Goal: Check status: Check status

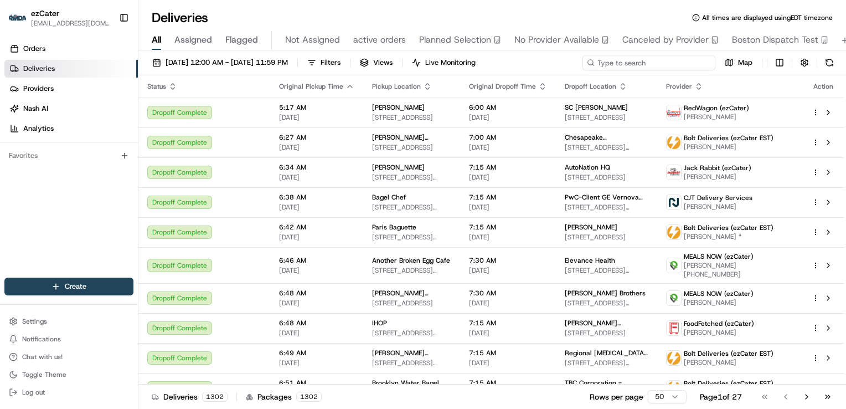
click at [644, 59] on input at bounding box center [649, 63] width 133 height 16
paste input "K3GEPX"
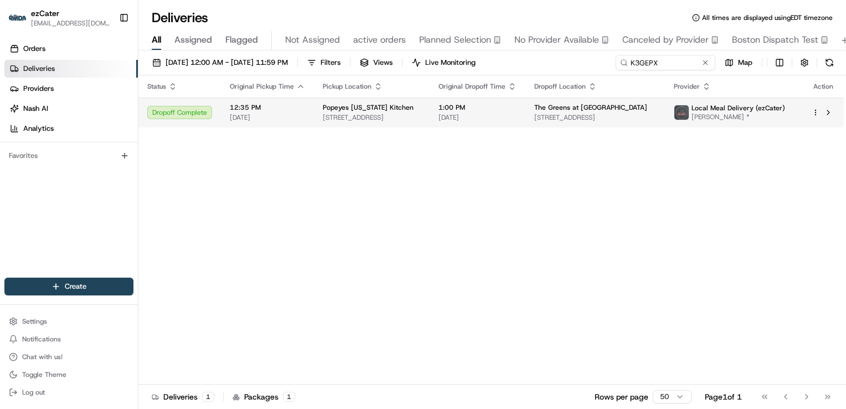
click at [400, 117] on span "[STREET_ADDRESS]" at bounding box center [372, 117] width 98 height 9
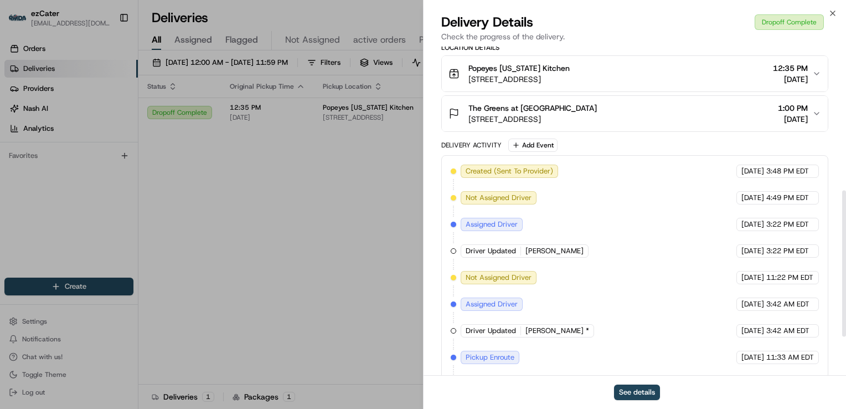
scroll to position [410, 0]
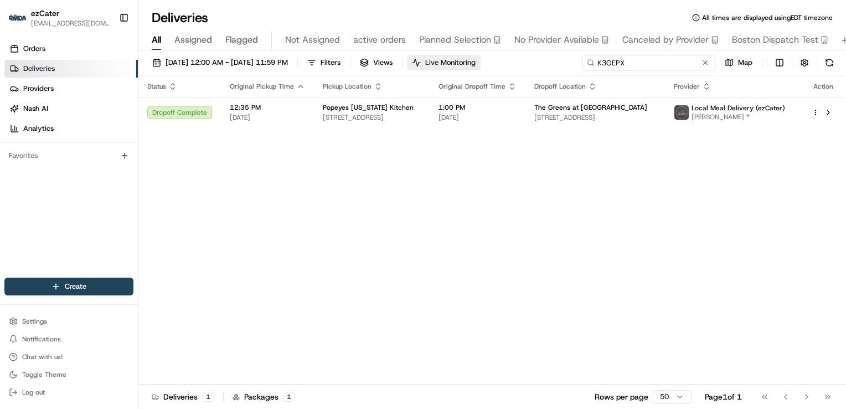
drag, startPoint x: 665, startPoint y: 59, endPoint x: 473, endPoint y: 58, distance: 191.6
click at [473, 58] on div "[DATE] 12:00 AM - [DATE] 11:59 PM Filters Views Live Monitoring K3GEPX Map" at bounding box center [492, 65] width 708 height 20
paste input "XR2HUP"
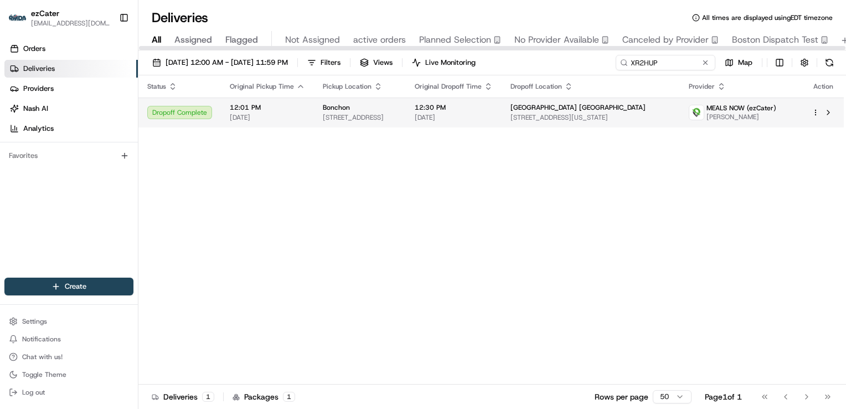
click at [276, 114] on span "[DATE]" at bounding box center [267, 117] width 75 height 9
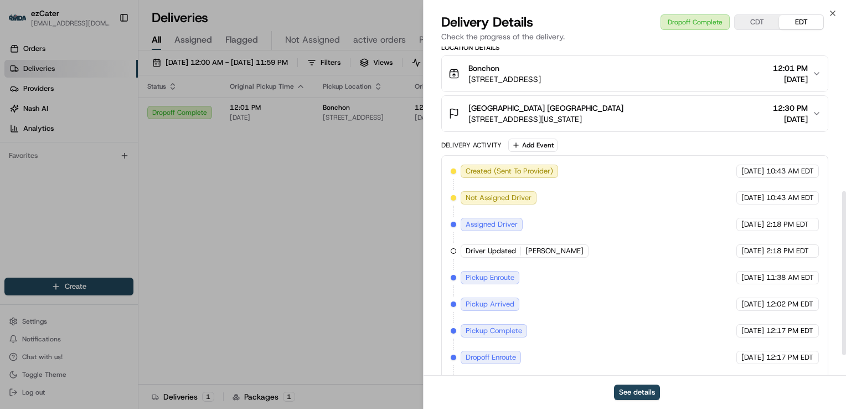
scroll to position [332, 0]
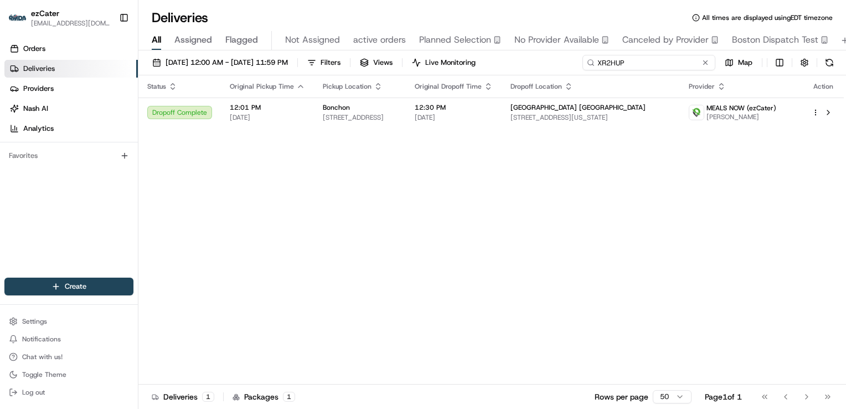
drag, startPoint x: 662, startPoint y: 62, endPoint x: 492, endPoint y: 72, distance: 170.8
click at [496, 72] on div "[DATE] 12:00 AM - [DATE] 11:59 PM Filters Views Live Monitoring XR2HUP Map" at bounding box center [492, 65] width 708 height 20
paste input "VXEMHM"
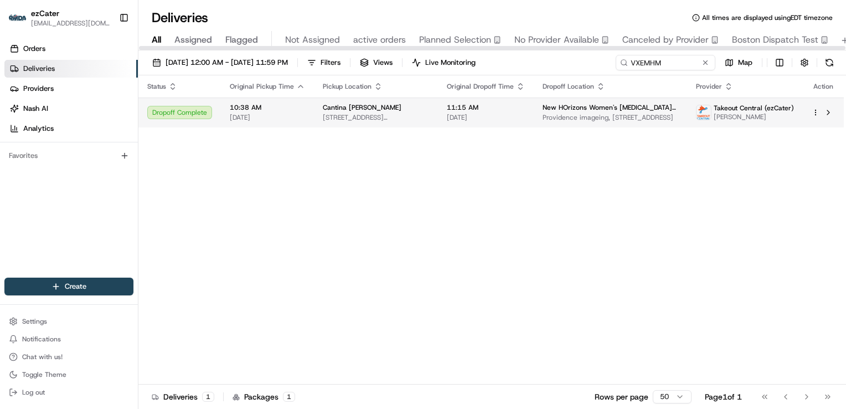
click at [314, 105] on td "Cantina [PERSON_NAME] [STREET_ADDRESS][PERSON_NAME]" at bounding box center [376, 112] width 124 height 30
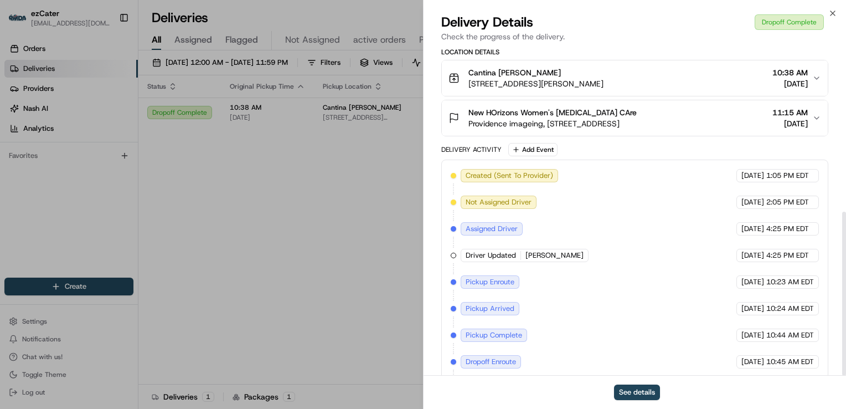
scroll to position [332, 0]
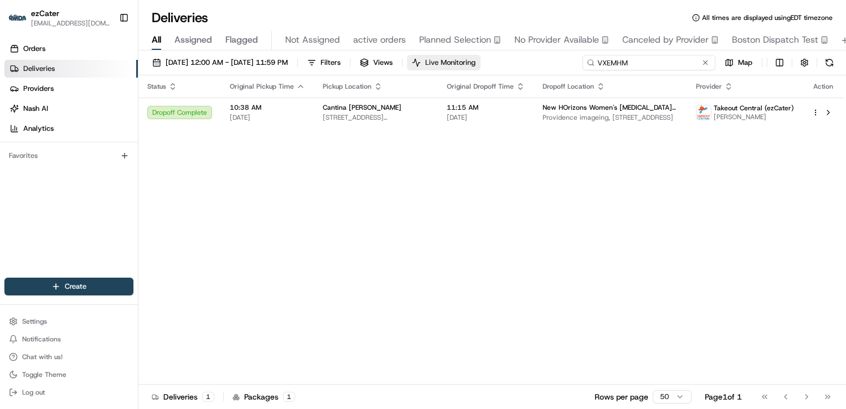
drag, startPoint x: 663, startPoint y: 65, endPoint x: 506, endPoint y: 63, distance: 157.8
click at [507, 63] on div "[DATE] 12:00 AM - [DATE] 11:59 PM Filters Views Live Monitoring VXEMHM Map" at bounding box center [492, 65] width 708 height 20
paste input "CJ508K"
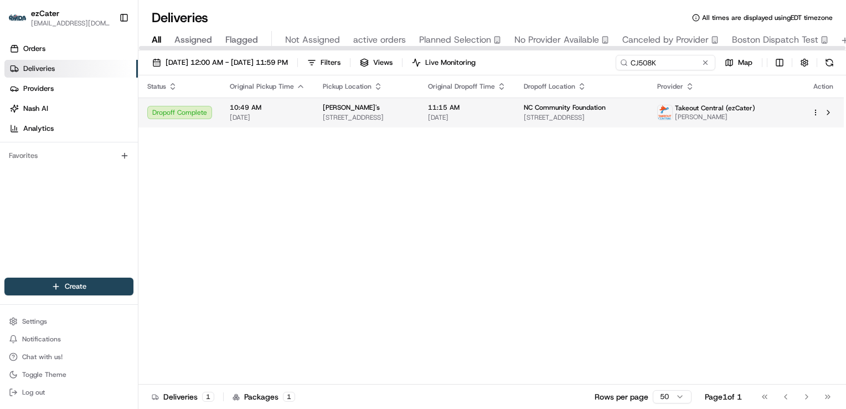
click at [291, 113] on span "[DATE]" at bounding box center [267, 117] width 75 height 9
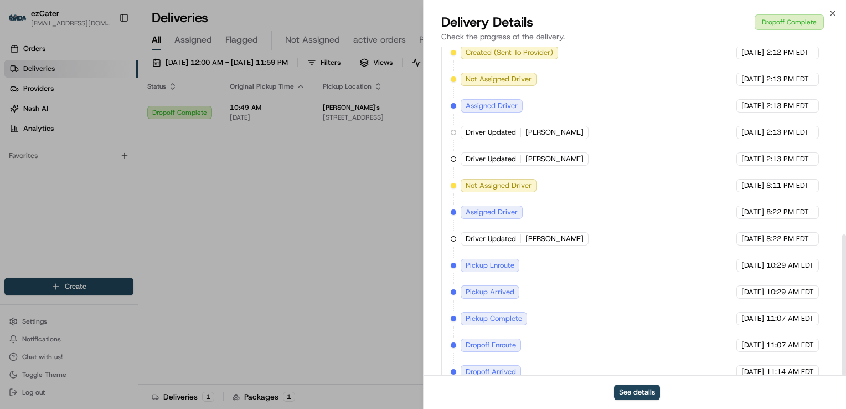
scroll to position [437, 0]
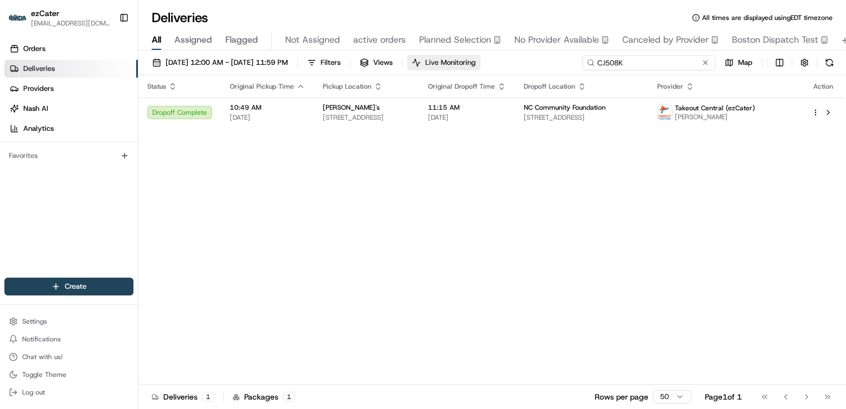
drag, startPoint x: 667, startPoint y: 64, endPoint x: 478, endPoint y: 61, distance: 188.9
click at [479, 61] on div "[DATE] 12:00 AM - [DATE] 11:59 PM Filters Views Live Monitoring CJ508K Map" at bounding box center [492, 65] width 708 height 20
paste input "W662V1"
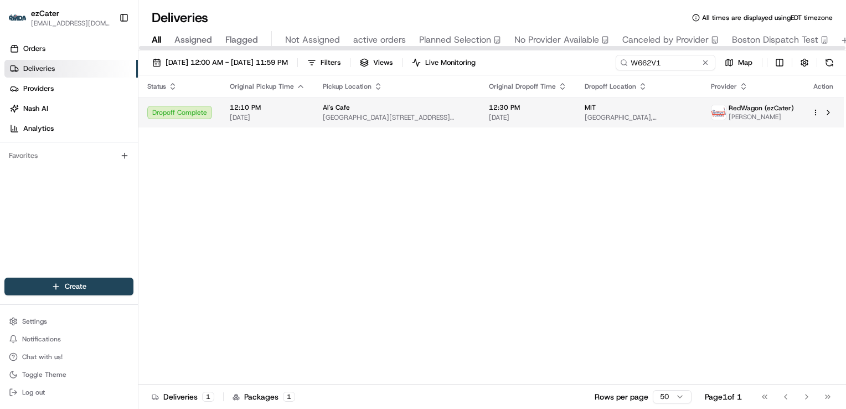
click at [284, 112] on div "12:10 PM [DATE]" at bounding box center [267, 112] width 75 height 19
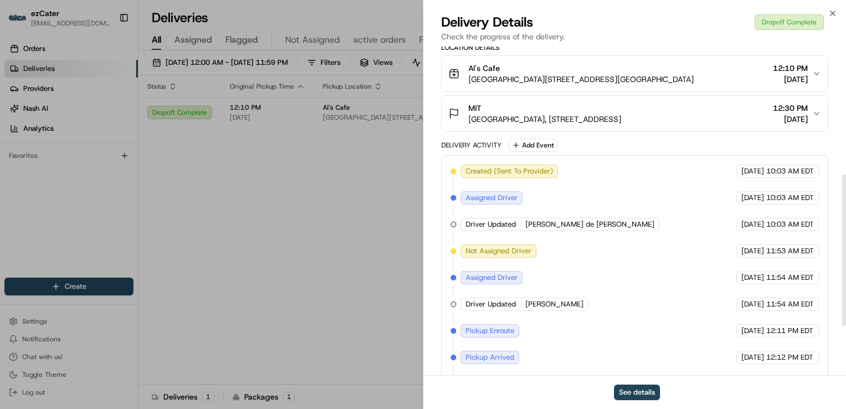
scroll to position [384, 0]
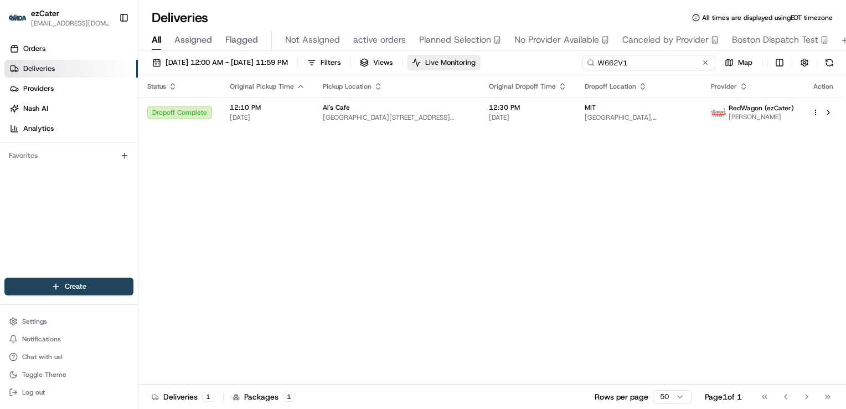
drag, startPoint x: 669, startPoint y: 62, endPoint x: 485, endPoint y: 58, distance: 183.9
click at [489, 58] on div "[DATE] 12:00 AM - [DATE] 11:59 PM Filters Views Live Monitoring W662V1 Map" at bounding box center [492, 65] width 708 height 20
paste input "ZQGC4K"
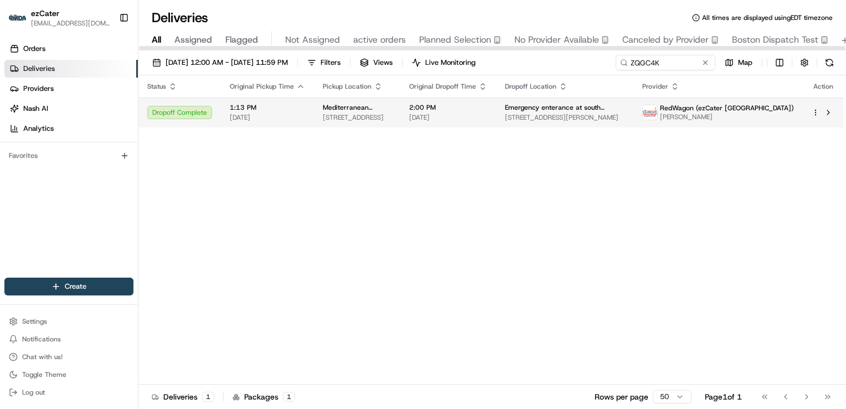
click at [316, 110] on td "Mediterranean Delight [STREET_ADDRESS]" at bounding box center [357, 112] width 86 height 30
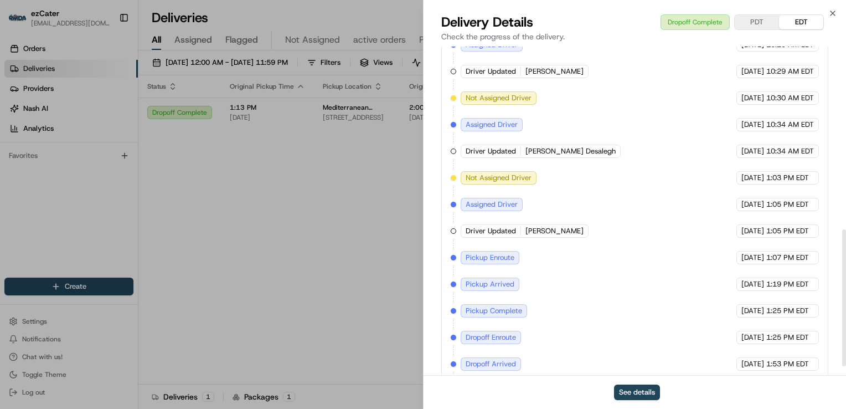
scroll to position [463, 0]
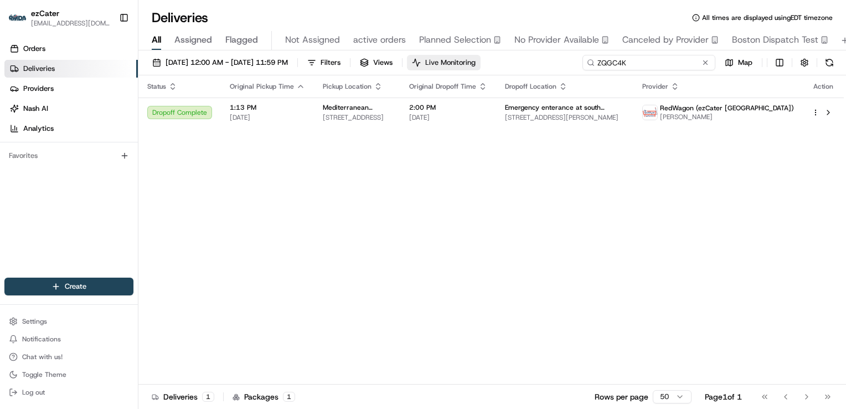
drag, startPoint x: 660, startPoint y: 61, endPoint x: 466, endPoint y: 61, distance: 193.8
click at [495, 63] on div "[DATE] 12:00 AM - [DATE] 11:59 PM Filters Views Live Monitoring ZQGC4K Map" at bounding box center [492, 65] width 708 height 20
paste input "8PGXGX"
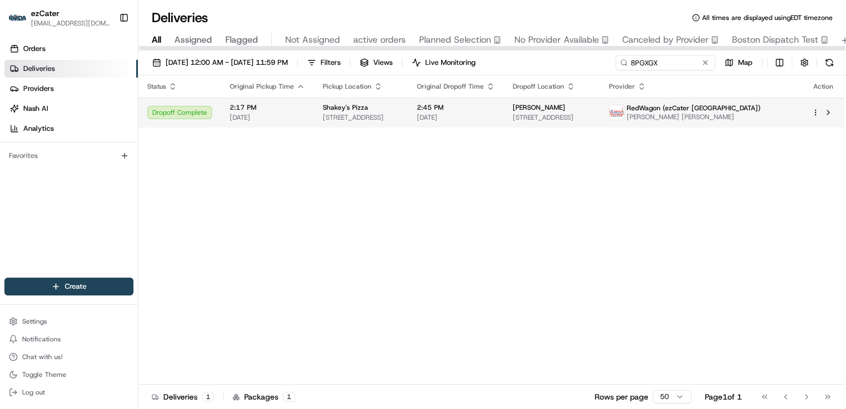
click at [295, 116] on span "[DATE]" at bounding box center [267, 117] width 75 height 9
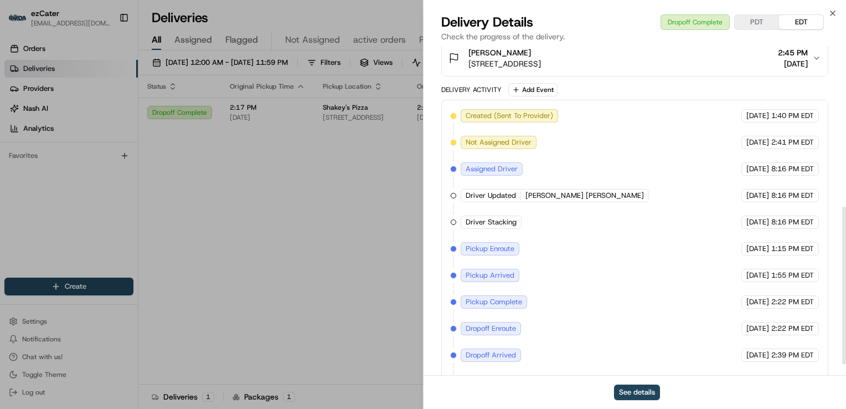
scroll to position [358, 0]
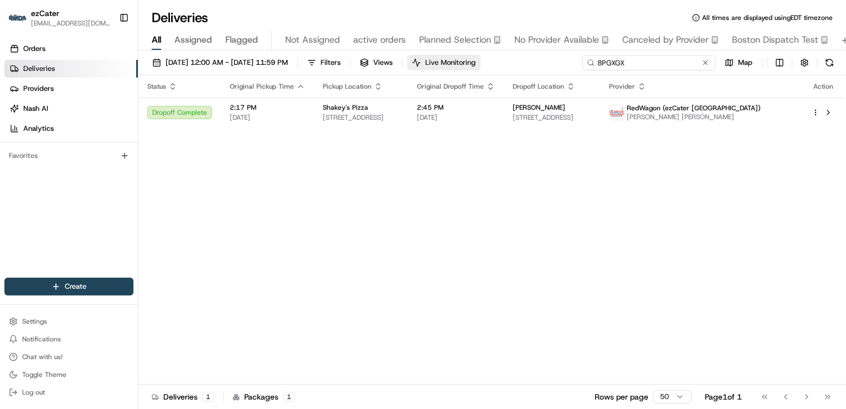
drag, startPoint x: 666, startPoint y: 64, endPoint x: 485, endPoint y: 60, distance: 181.1
click at [487, 60] on div "[DATE] 12:00 AM - [DATE] 11:59 PM Filters Views Live Monitoring 8PGXGX Map" at bounding box center [492, 65] width 708 height 20
paste input "7WK4HY"
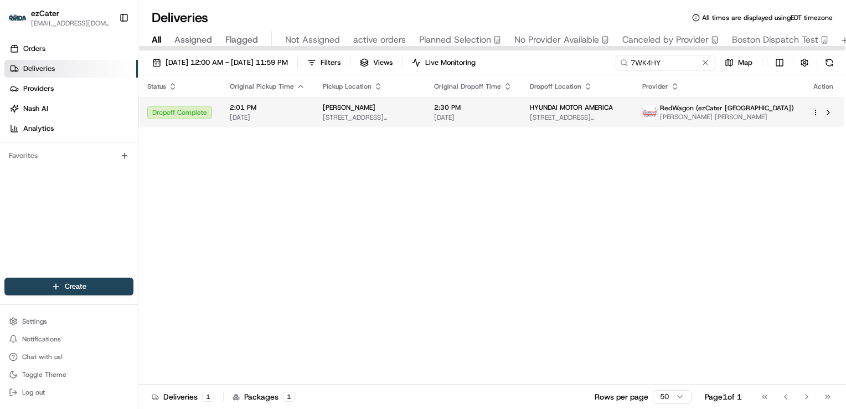
click at [299, 101] on td "2:01 PM [DATE]" at bounding box center [267, 112] width 93 height 30
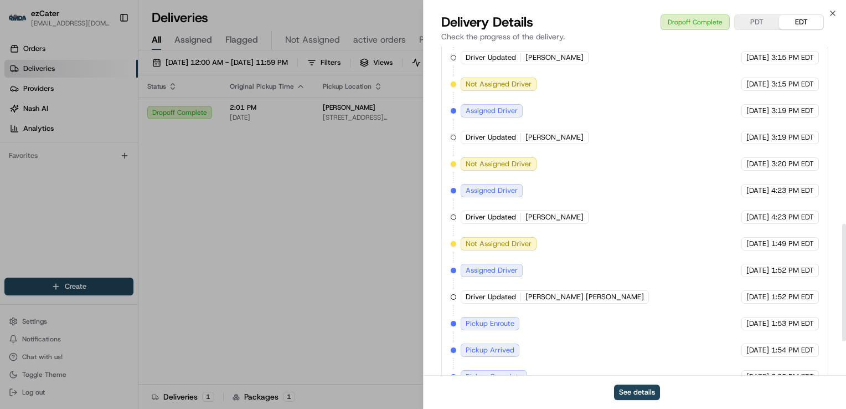
scroll to position [595, 0]
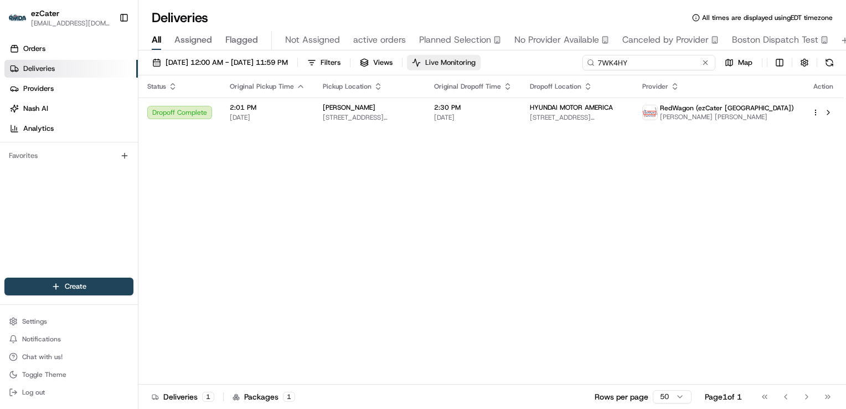
drag, startPoint x: 667, startPoint y: 60, endPoint x: 506, endPoint y: 65, distance: 160.7
click at [512, 64] on div "[DATE] 12:00 AM - [DATE] 11:59 PM Filters Views Live Monitoring 7WK4HY Map" at bounding box center [492, 65] width 708 height 20
paste input "PW6C5V"
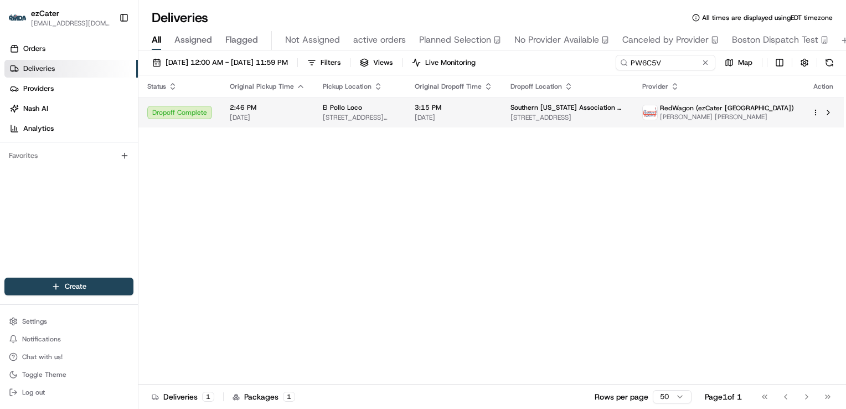
click at [301, 115] on span "[DATE]" at bounding box center [267, 117] width 75 height 9
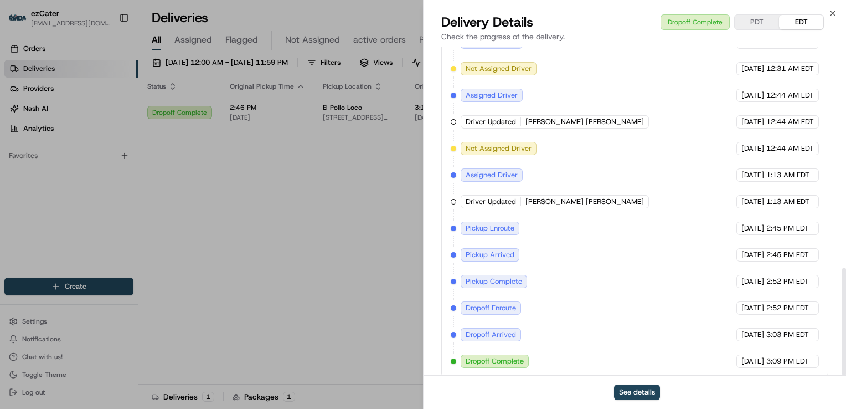
scroll to position [674, 0]
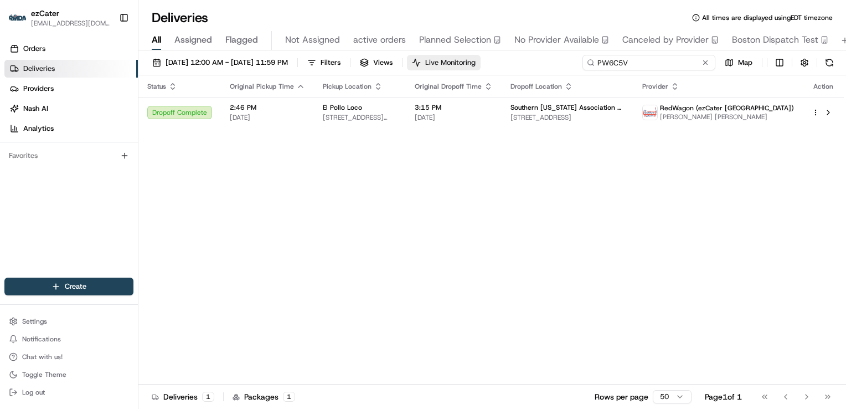
drag, startPoint x: 668, startPoint y: 66, endPoint x: 512, endPoint y: 63, distance: 156.2
click at [516, 63] on div "[DATE] 12:00 AM - [DATE] 11:59 PM Filters Views Live Monitoring PW6C5V Map" at bounding box center [492, 65] width 708 height 20
paste input "XU75GU"
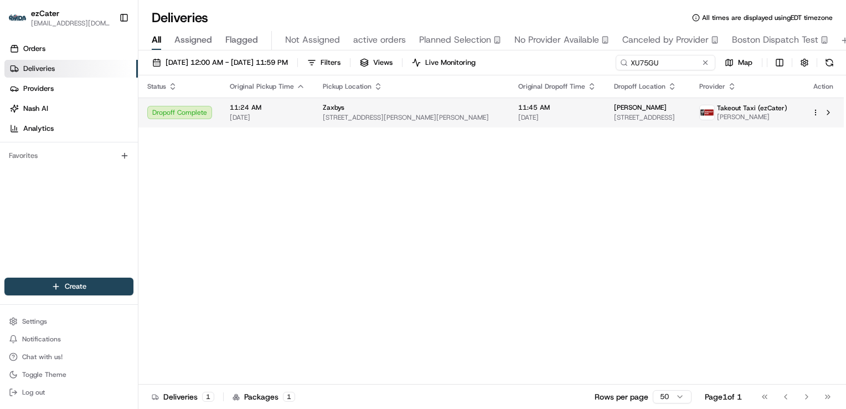
click at [340, 102] on td "Zaxbys [STREET_ADDRESS][PERSON_NAME][PERSON_NAME]" at bounding box center [411, 112] width 195 height 30
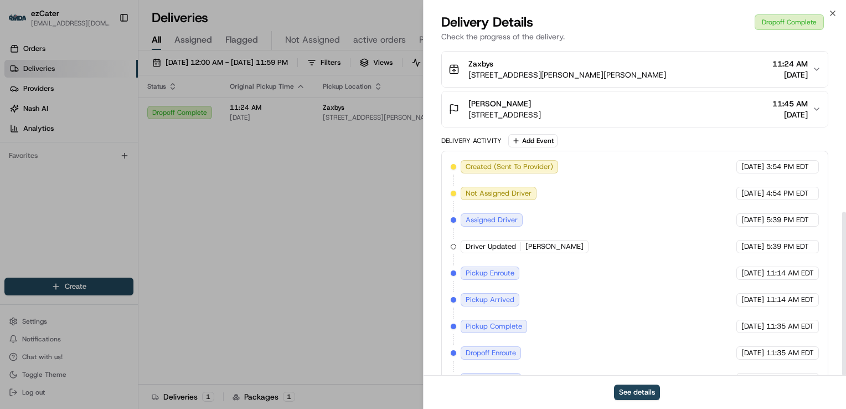
scroll to position [332, 0]
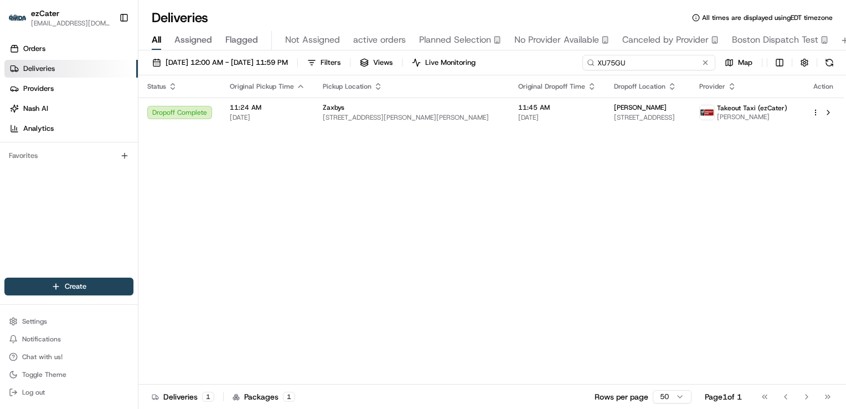
drag, startPoint x: 676, startPoint y: 62, endPoint x: 385, endPoint y: 70, distance: 290.3
click at [392, 68] on div "[DATE] 12:00 AM - [DATE] 11:59 PM Filters Views Live Monitoring XU75GU Map" at bounding box center [492, 65] width 708 height 20
paste input "H08TM5"
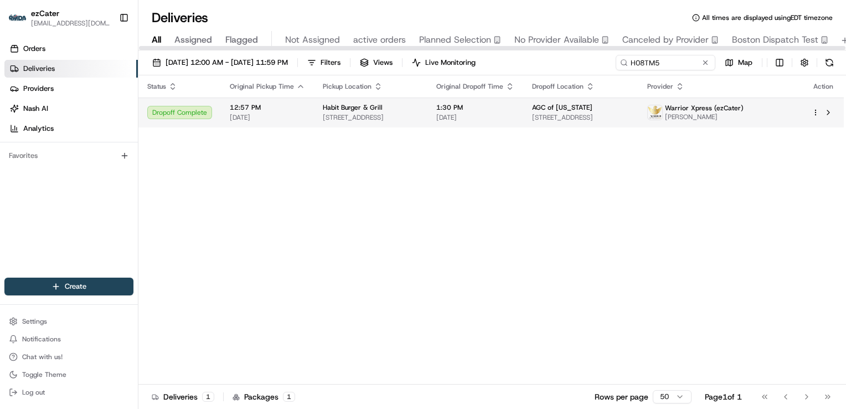
click at [243, 116] on span "[DATE]" at bounding box center [267, 117] width 75 height 9
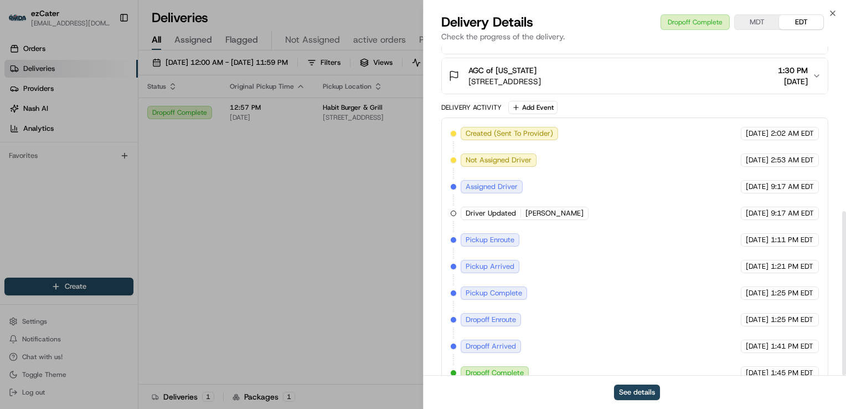
scroll to position [332, 0]
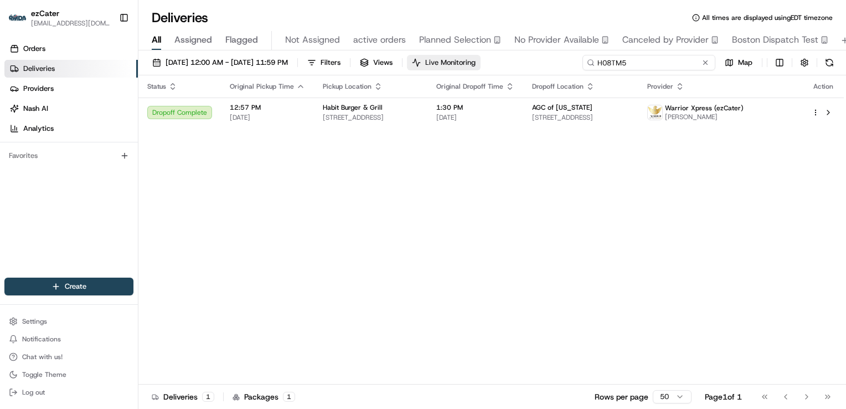
drag, startPoint x: 665, startPoint y: 67, endPoint x: 473, endPoint y: 69, distance: 191.6
click at [474, 69] on div "[DATE] 12:00 AM - [DATE] 11:59 PM Filters Views Live Monitoring H08TM5 Map" at bounding box center [492, 65] width 708 height 20
paste input "879T48"
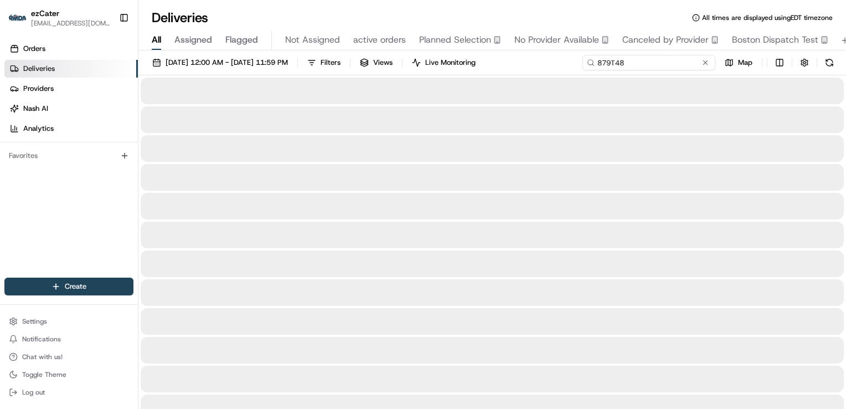
type input "879T48"
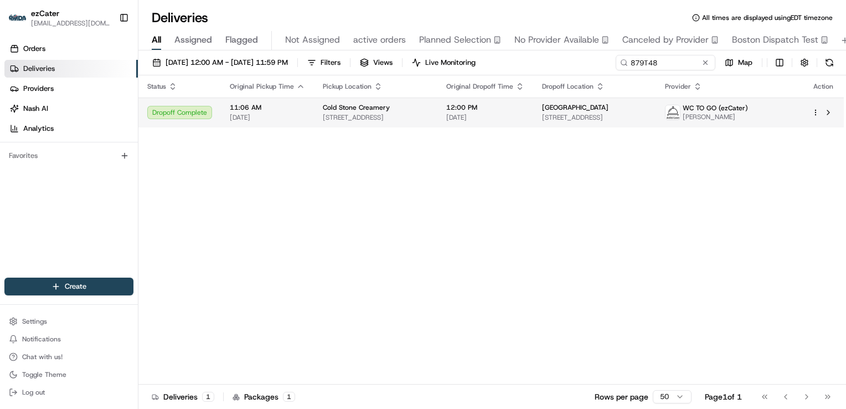
click at [279, 120] on span "[DATE]" at bounding box center [267, 117] width 75 height 9
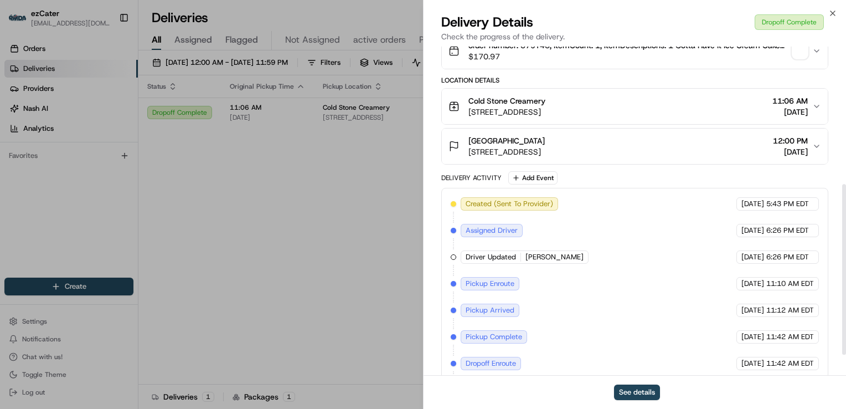
scroll to position [305, 0]
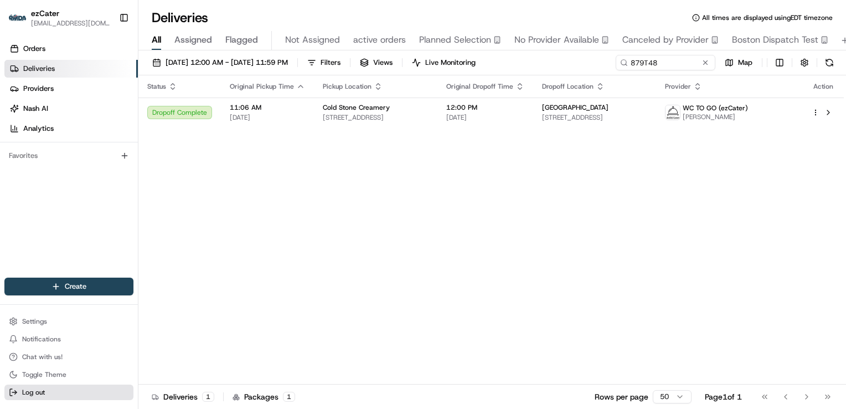
click at [68, 389] on button "Log out" at bounding box center [68, 392] width 129 height 16
